Goal: Find specific page/section: Find specific page/section

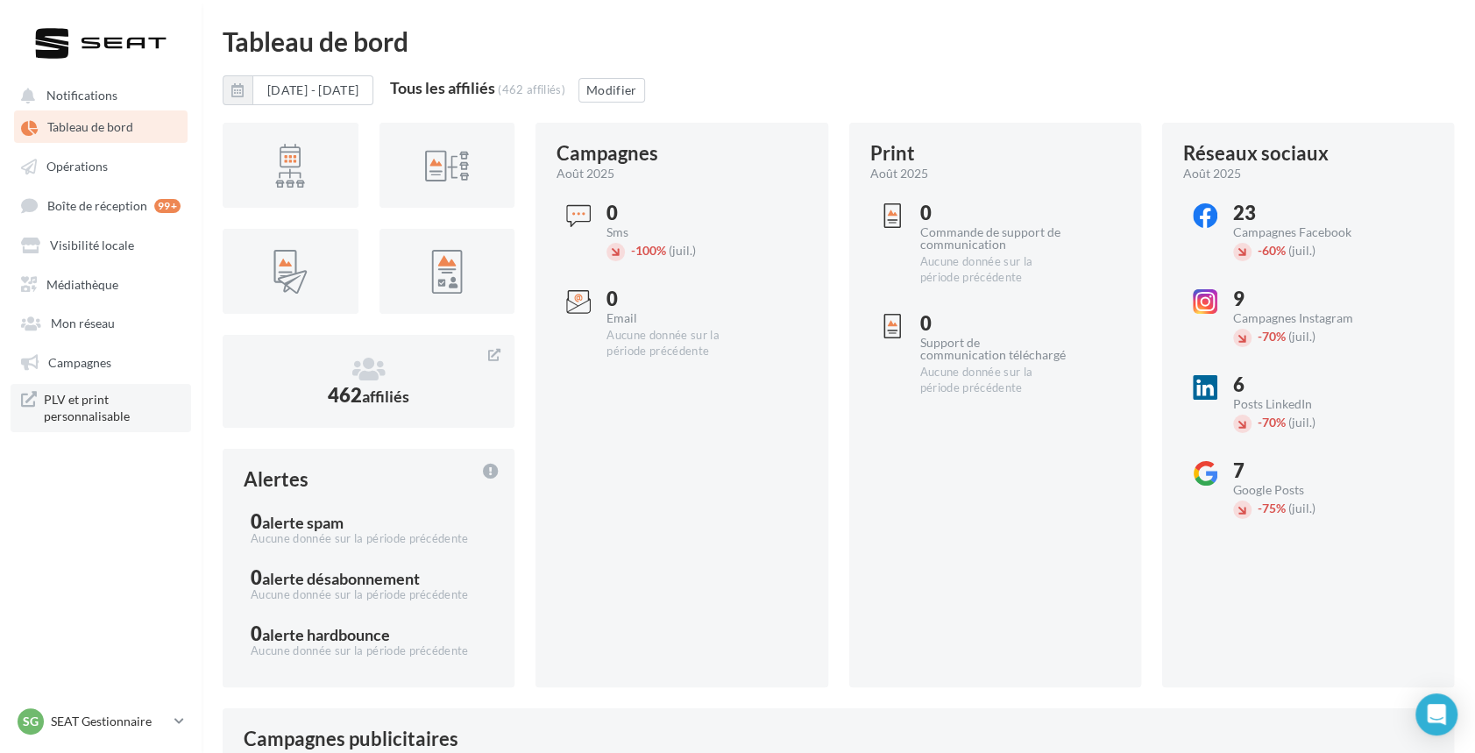
click at [55, 415] on span "PLV et print personnalisable" at bounding box center [112, 408] width 137 height 34
click at [75, 414] on span "PLV et print personnalisable" at bounding box center [112, 408] width 137 height 34
click at [59, 409] on span "PLV et print personnalisable" at bounding box center [112, 408] width 137 height 34
